Goal: Book appointment/travel/reservation

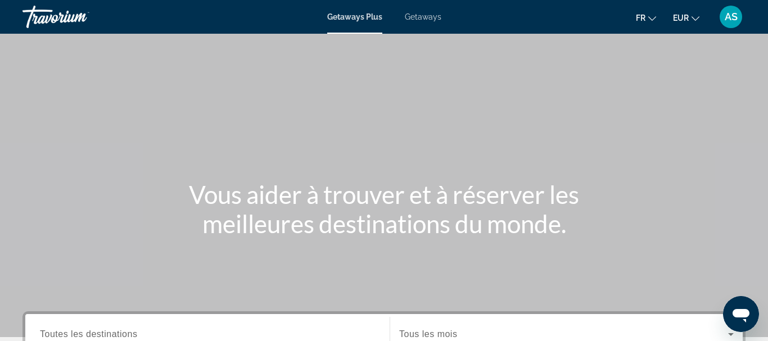
click at [426, 22] on div "Getaways Plus Getaways fr English Español Français Italiano Português русский E…" at bounding box center [384, 16] width 768 height 29
click at [427, 17] on span "Getaways" at bounding box center [423, 16] width 37 height 9
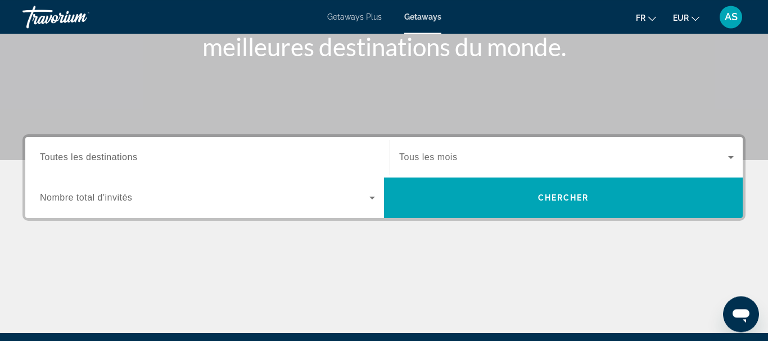
scroll to position [178, 0]
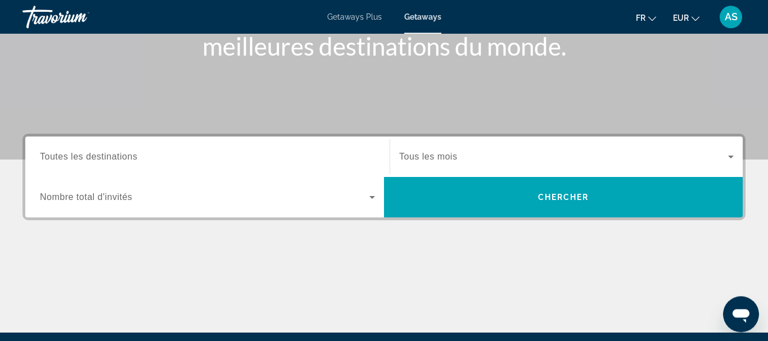
click at [500, 174] on div "Start Month Tous les mois" at bounding box center [566, 157] width 353 height 40
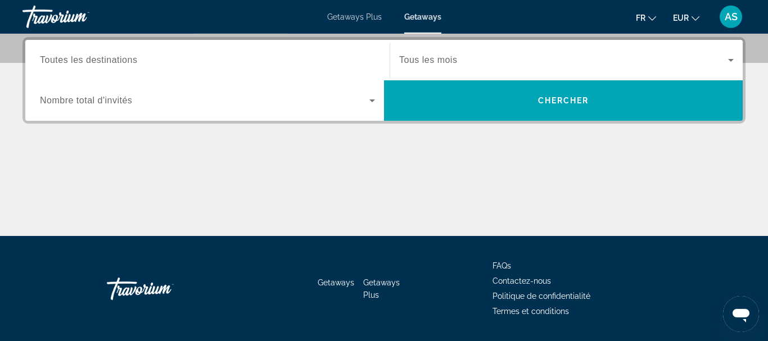
scroll to position [275, 0]
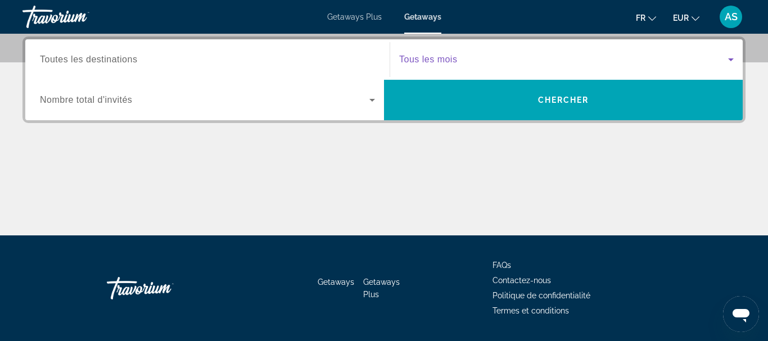
click at [518, 59] on span "Search widget" at bounding box center [563, 59] width 329 height 13
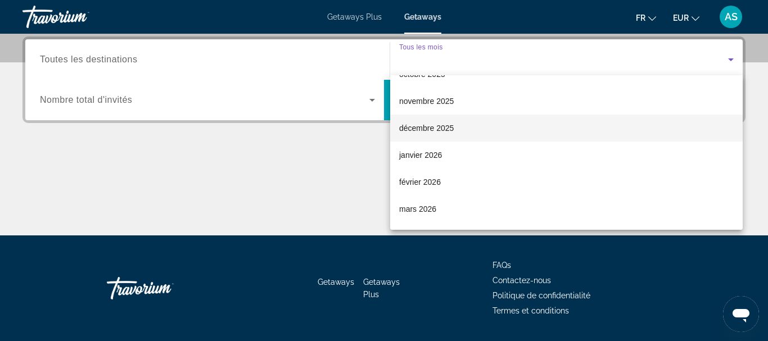
scroll to position [47, 0]
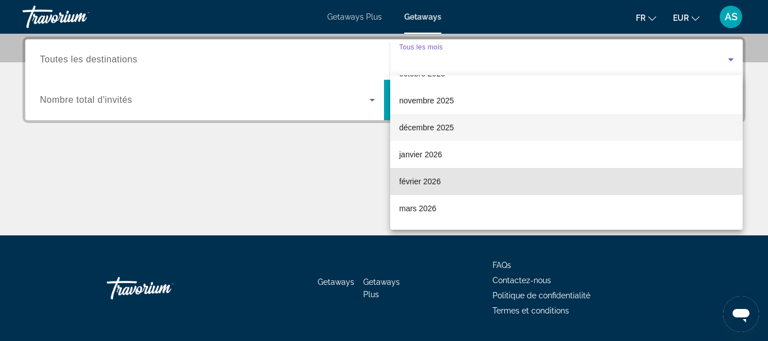
click at [450, 172] on mat-option "février 2026" at bounding box center [566, 181] width 353 height 27
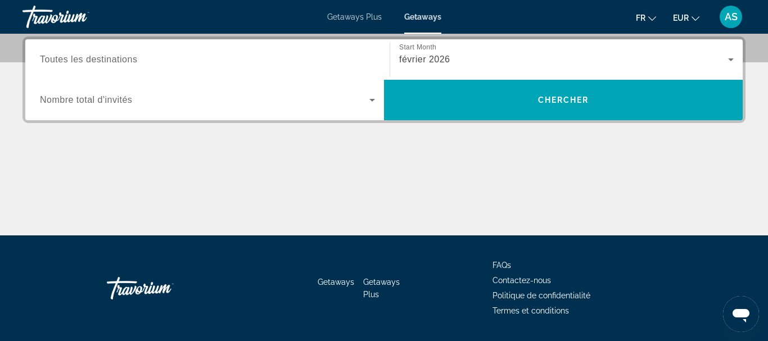
click at [153, 114] on div "Search widget" at bounding box center [207, 99] width 335 height 31
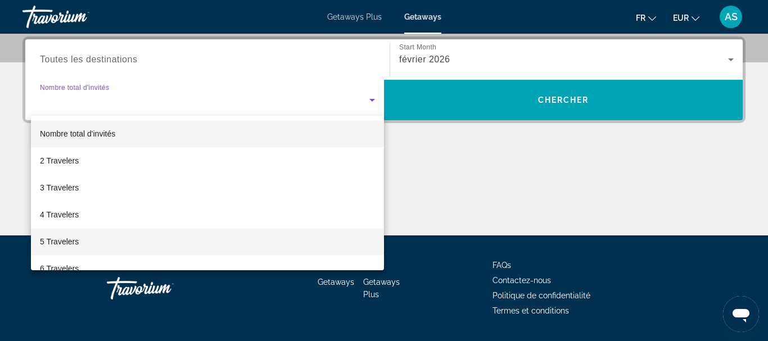
scroll to position [60, 0]
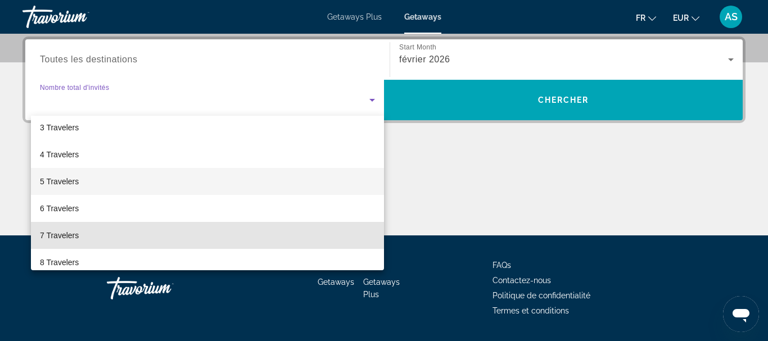
click at [89, 239] on mat-option "7 Travelers" at bounding box center [207, 235] width 353 height 27
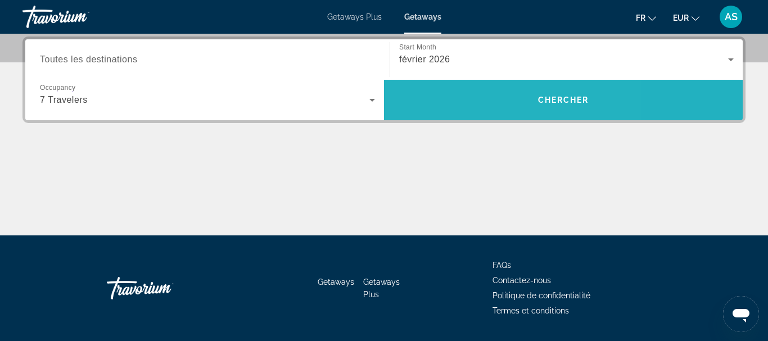
click at [479, 91] on span "Search widget" at bounding box center [563, 100] width 359 height 27
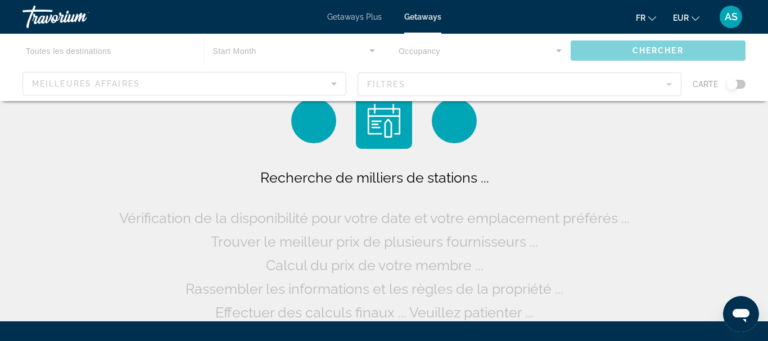
click at [479, 91] on div "Main content" at bounding box center [384, 67] width 768 height 67
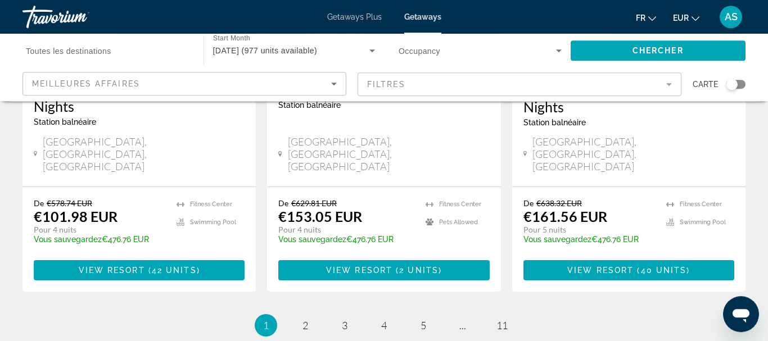
scroll to position [1524, 0]
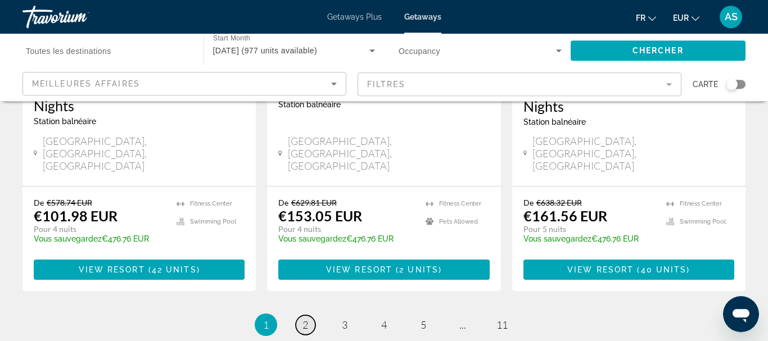
click at [309, 315] on link "page 2" at bounding box center [306, 325] width 20 height 20
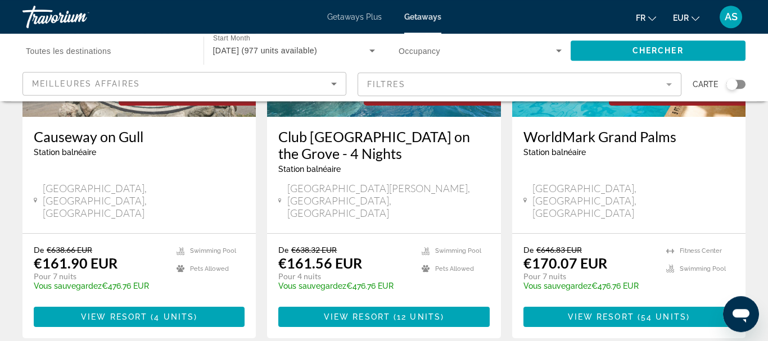
scroll to position [204, 0]
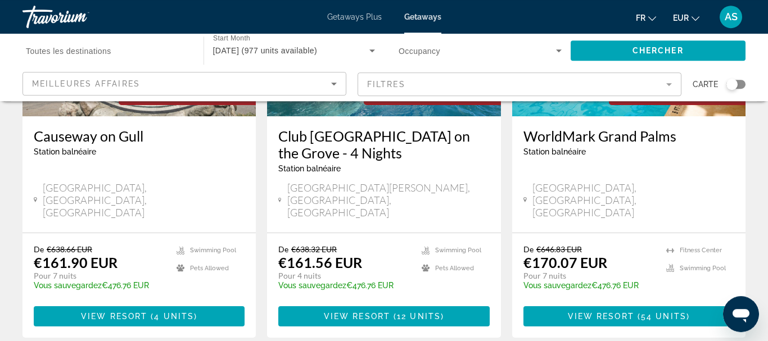
click at [273, 190] on div "Club [GEOGRAPHIC_DATA] on the Grove - 4 Nights Station [GEOGRAPHIC_DATA] est un…" at bounding box center [383, 174] width 233 height 116
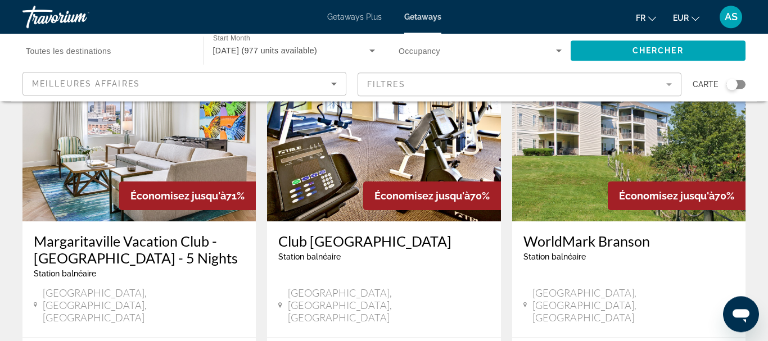
scroll to position [1562, 0]
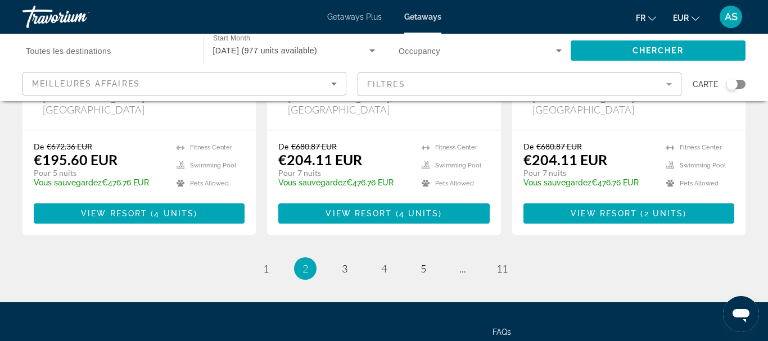
click at [351, 258] on ul "2 / 11 page 1 You're on page 2 page 3 page 4 page 5 page ... page 11" at bounding box center [383, 269] width 723 height 22
click at [345, 259] on link "page 3" at bounding box center [345, 269] width 20 height 20
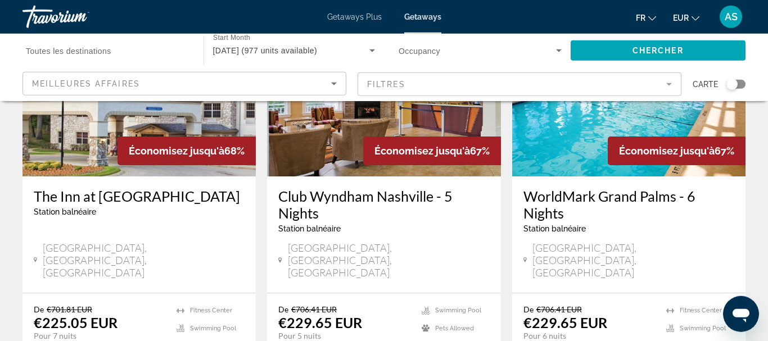
scroll to position [1386, 0]
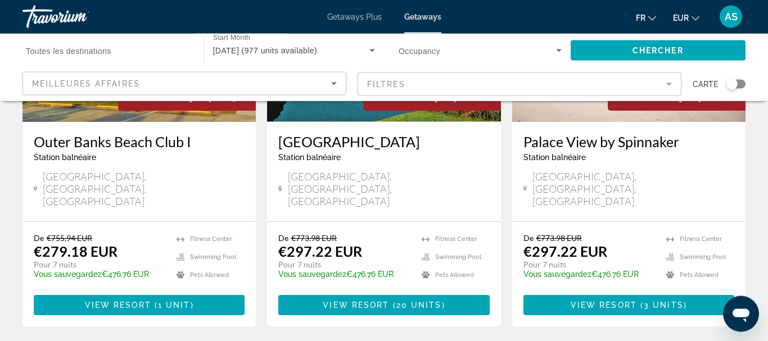
scroll to position [1454, 0]
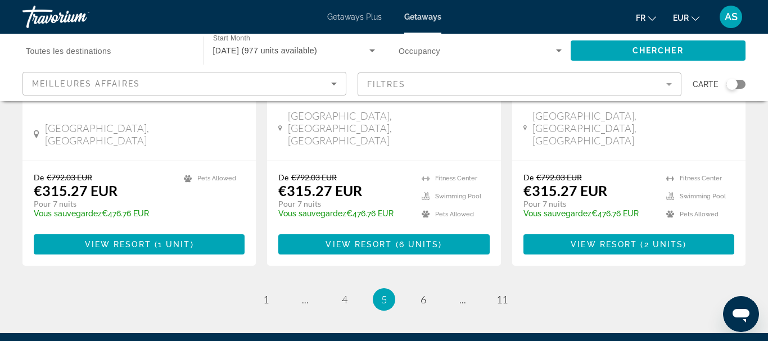
scroll to position [1528, 0]
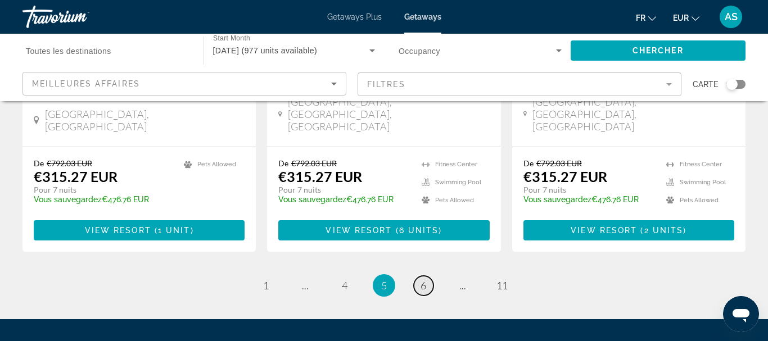
click at [430, 276] on link "page 6" at bounding box center [424, 286] width 20 height 20
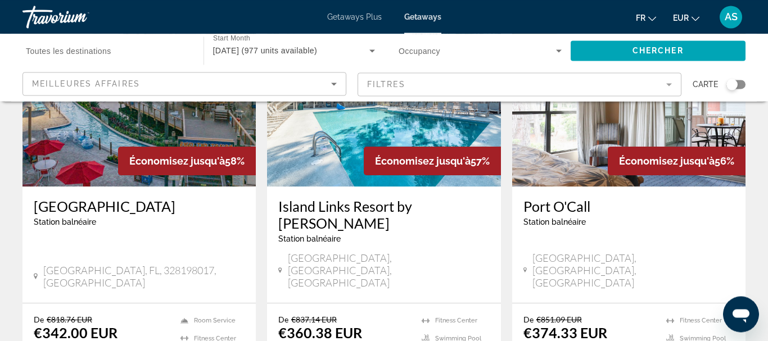
scroll to position [991, 0]
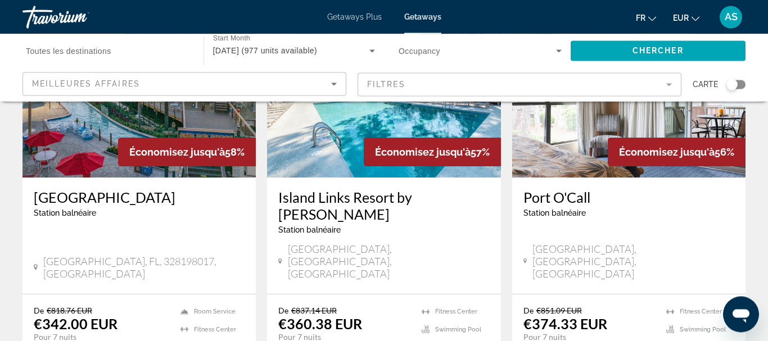
click at [101, 189] on h3 "[GEOGRAPHIC_DATA]" at bounding box center [139, 197] width 211 height 17
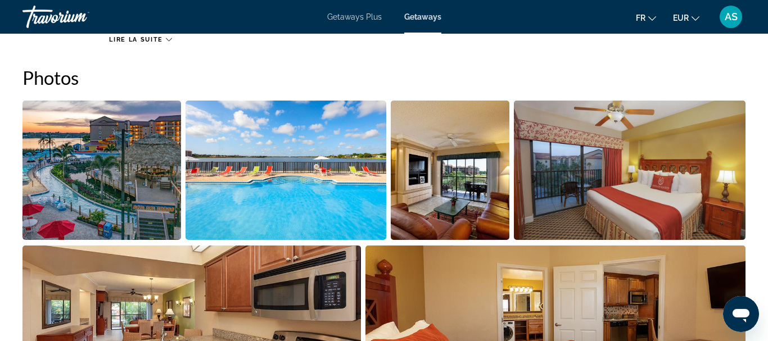
click at [490, 208] on img "Open full-screen image slider" at bounding box center [450, 170] width 119 height 139
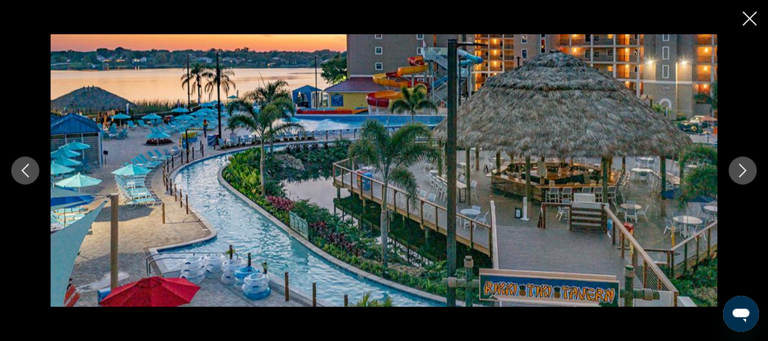
scroll to position [878, 0]
click at [748, 17] on icon "Close slideshow" at bounding box center [750, 19] width 14 height 14
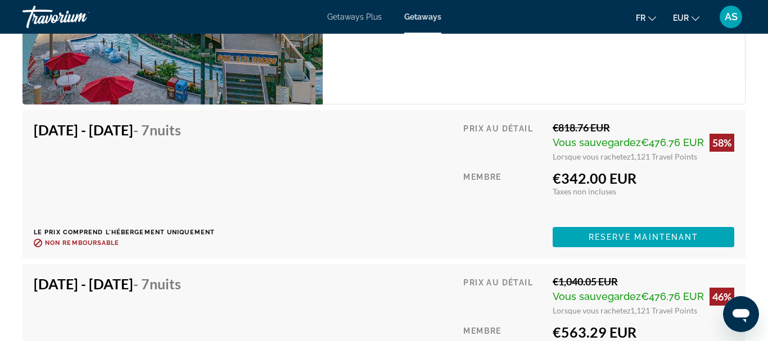
scroll to position [2204, 0]
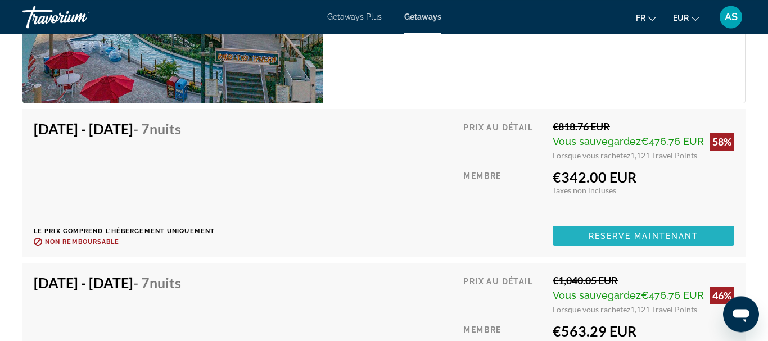
click at [567, 226] on span "Main content" at bounding box center [644, 236] width 182 height 27
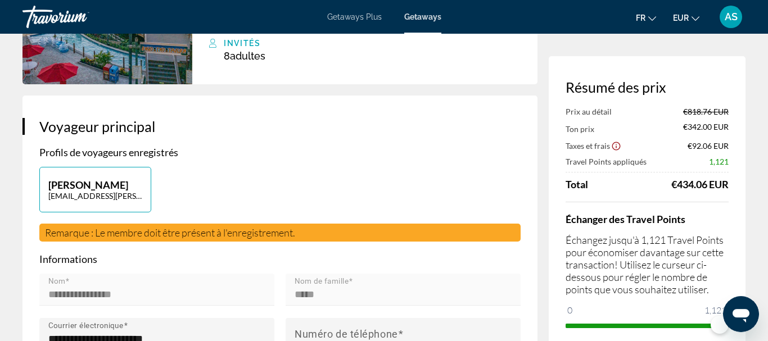
scroll to position [153, 0]
